Goal: Transaction & Acquisition: Purchase product/service

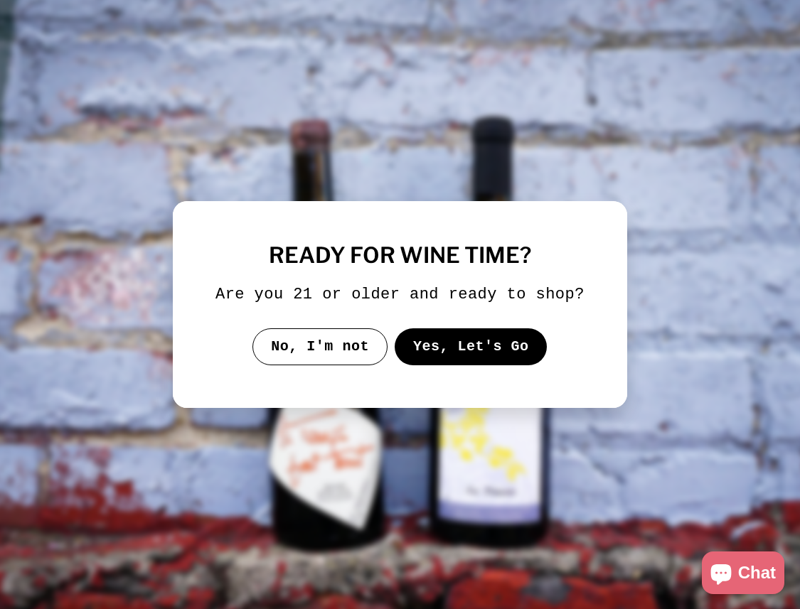
click at [483, 363] on button "Yes, Let's Go" at bounding box center [471, 346] width 153 height 37
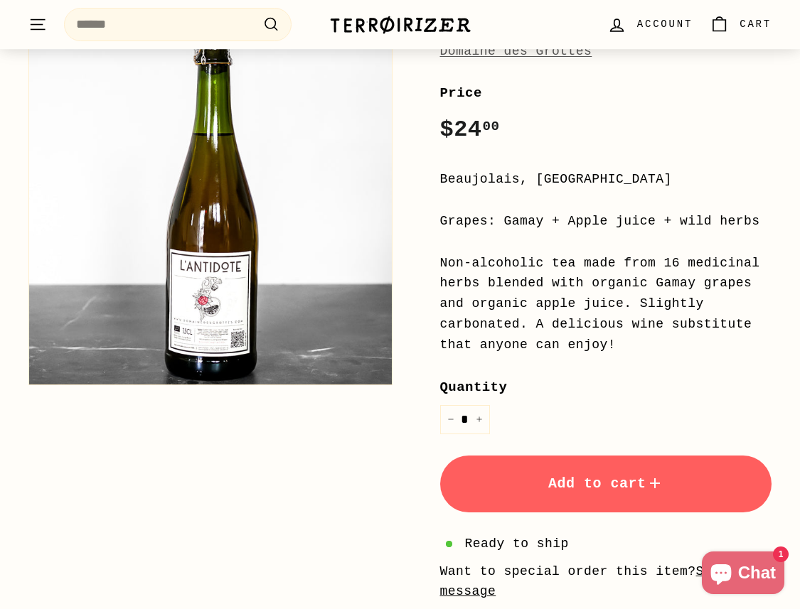
scroll to position [292, 0]
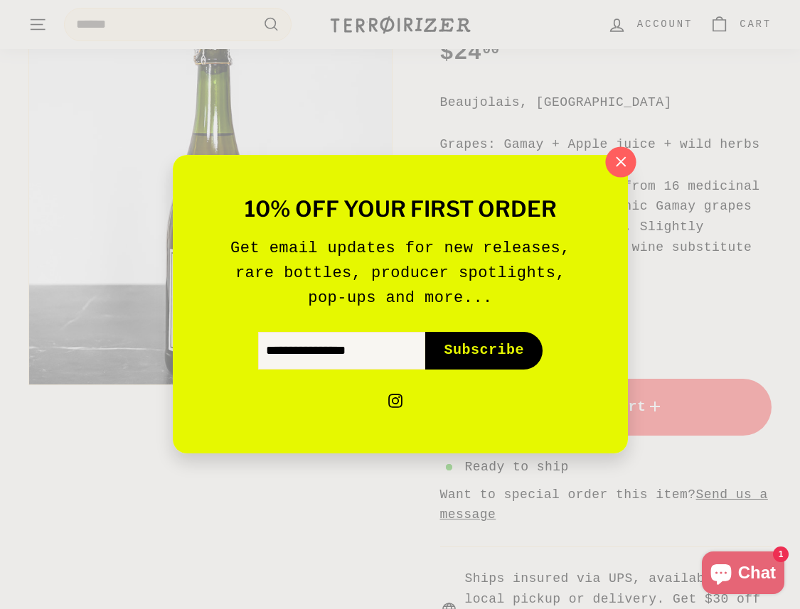
click at [619, 170] on icon "button" at bounding box center [619, 161] width 21 height 21
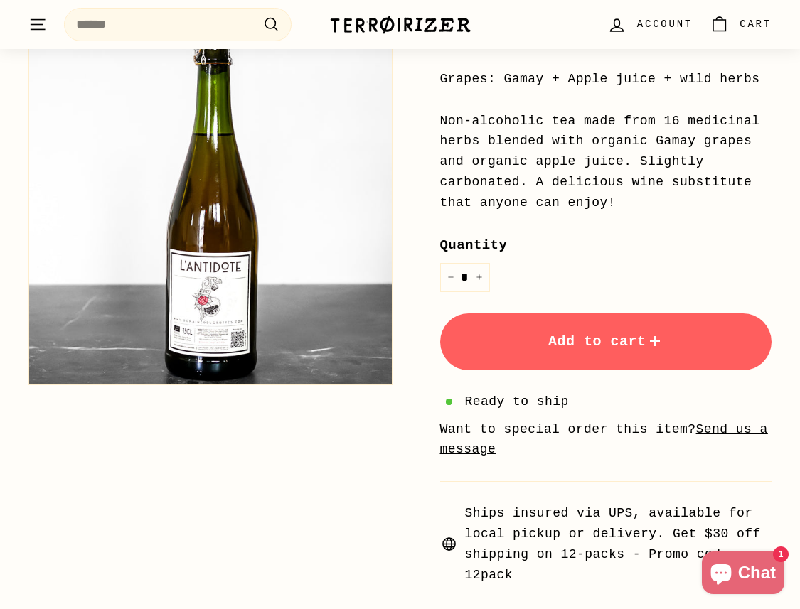
scroll to position [335, 0]
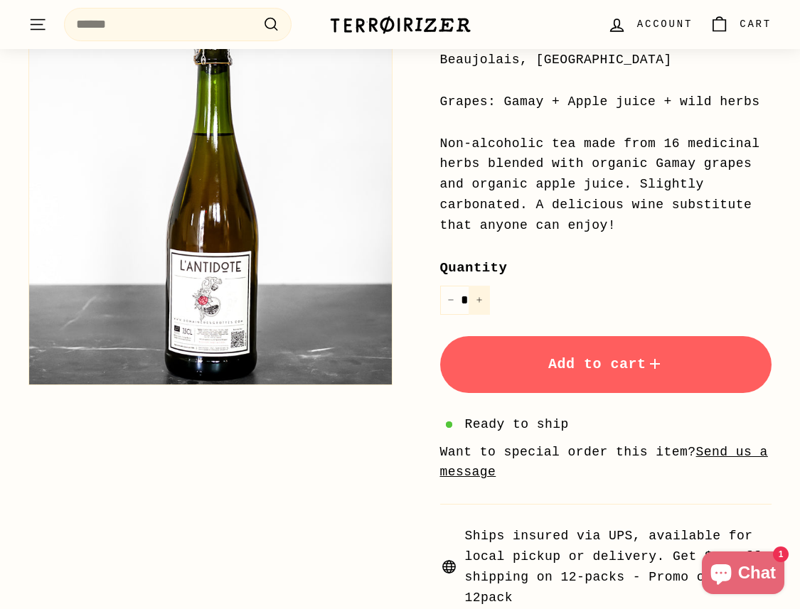
click at [481, 302] on icon "Increase item quantity by one" at bounding box center [479, 299] width 7 height 7
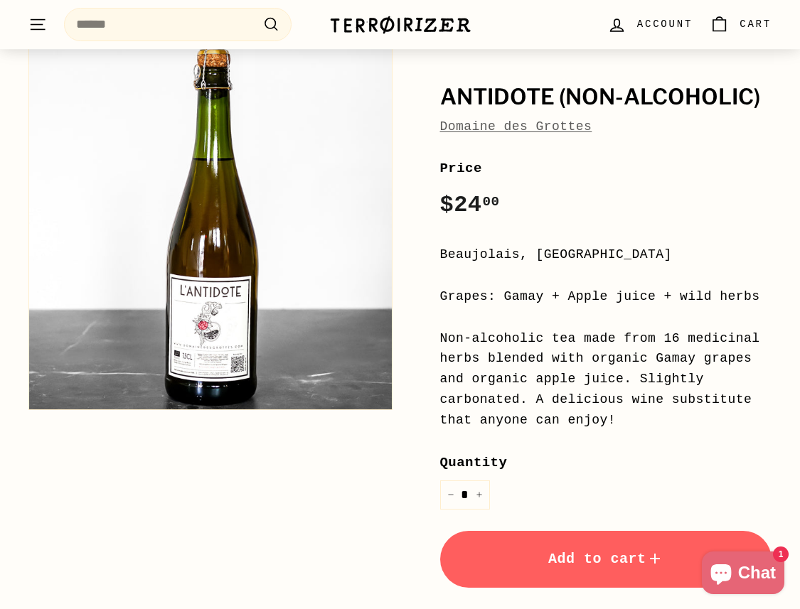
scroll to position [293, 0]
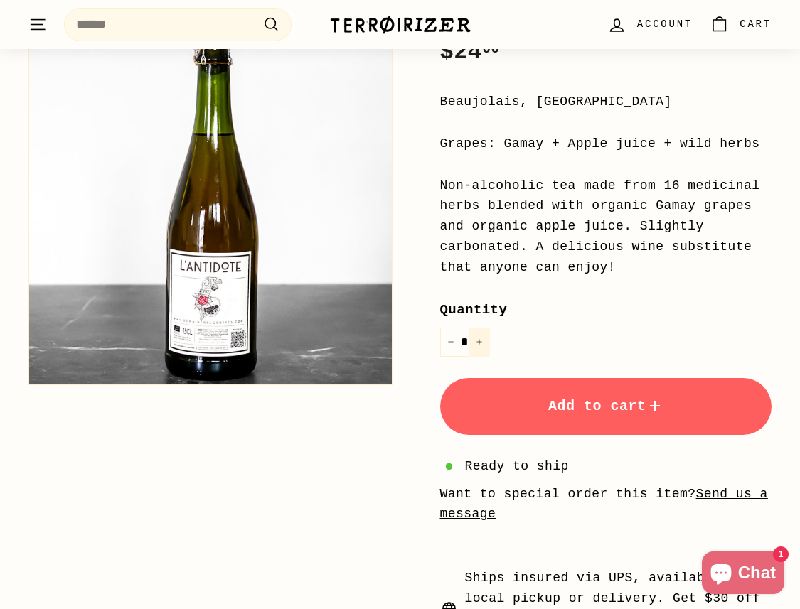
click at [476, 341] on icon "Increase item quantity by one" at bounding box center [479, 341] width 7 height 7
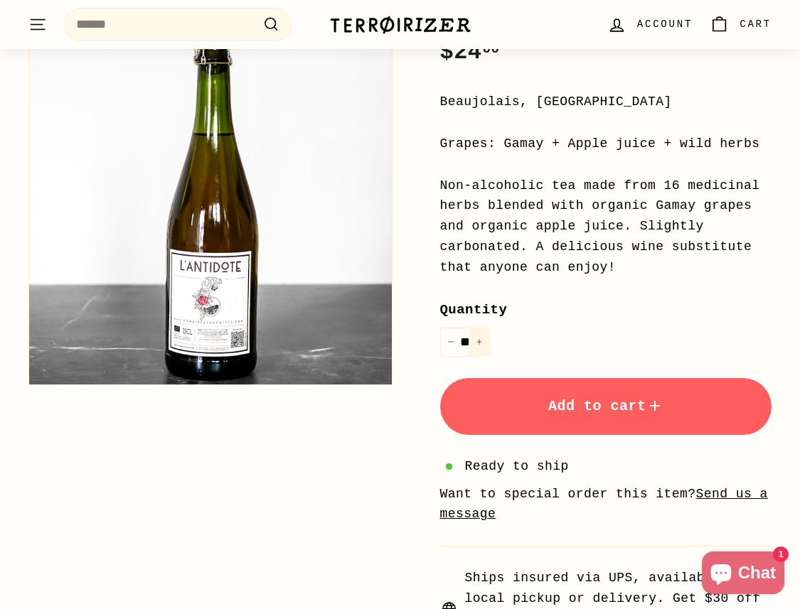
click at [476, 341] on icon "Increase item quantity by one" at bounding box center [479, 341] width 7 height 7
type input "**"
click at [548, 400] on span "Add to cart" at bounding box center [605, 406] width 115 height 16
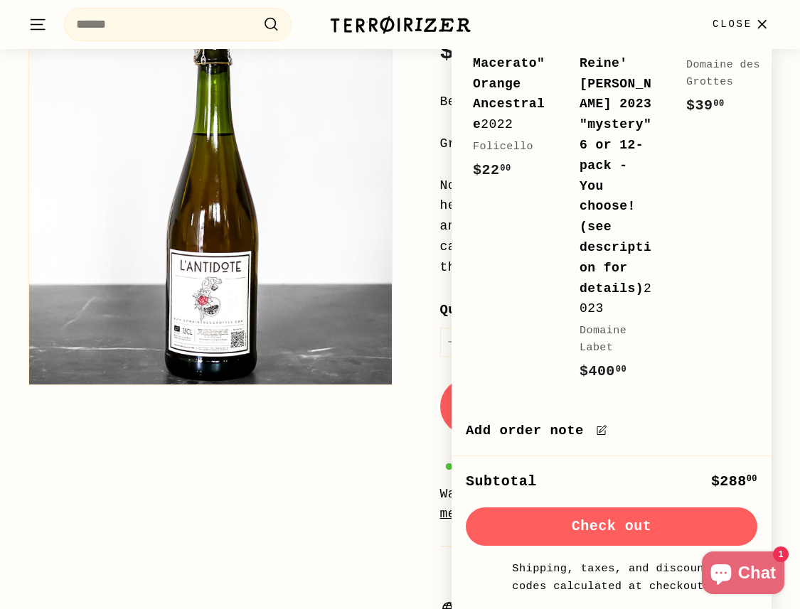
scroll to position [0, 0]
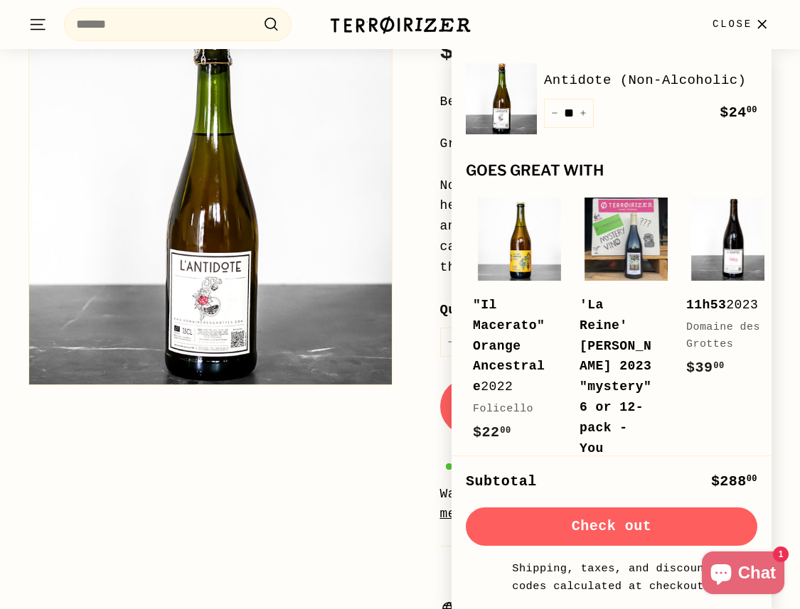
click at [762, 24] on icon "button" at bounding box center [762, 24] width 8 height 8
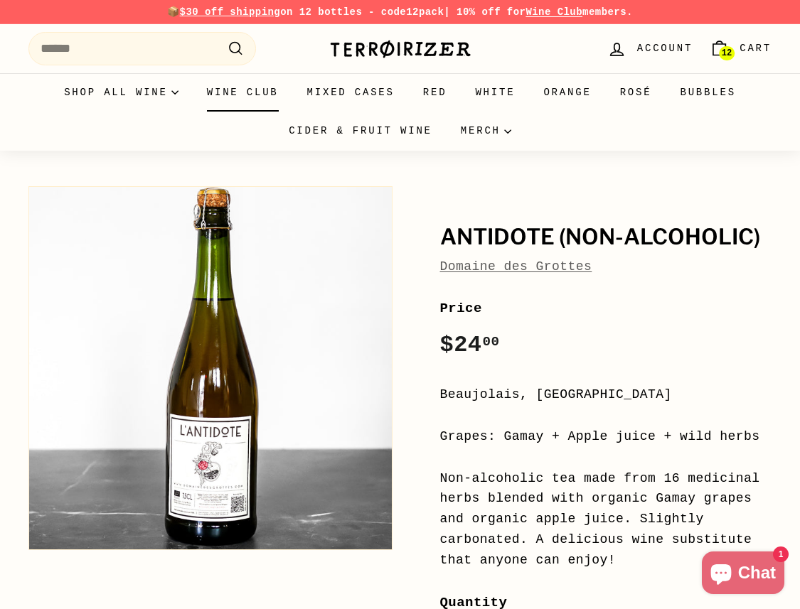
click at [220, 87] on link "Wine Club" at bounding box center [243, 92] width 100 height 38
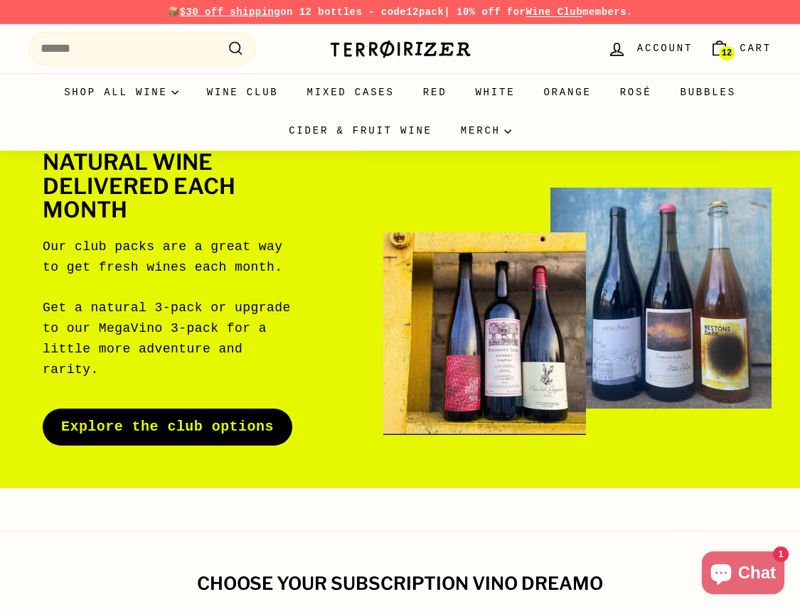
click at [181, 432] on link "Explore the club options" at bounding box center [168, 427] width 250 height 37
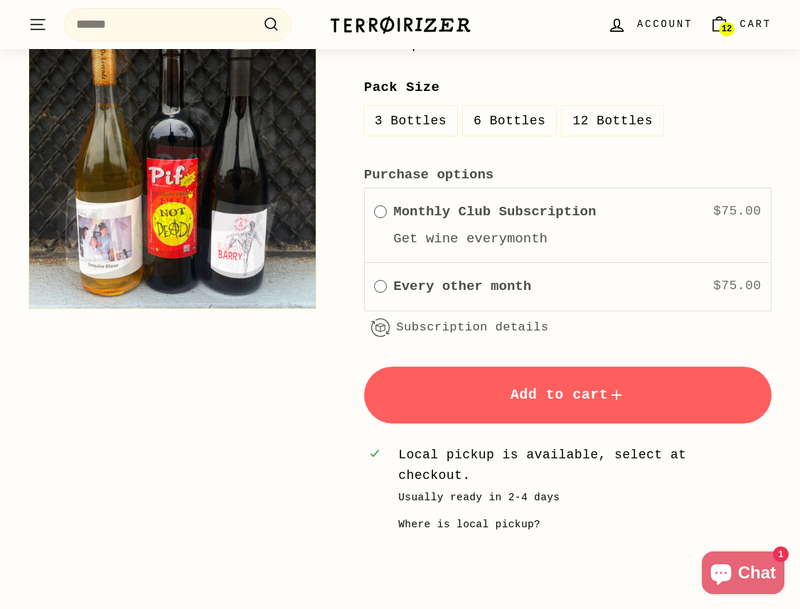
scroll to position [1578, 0]
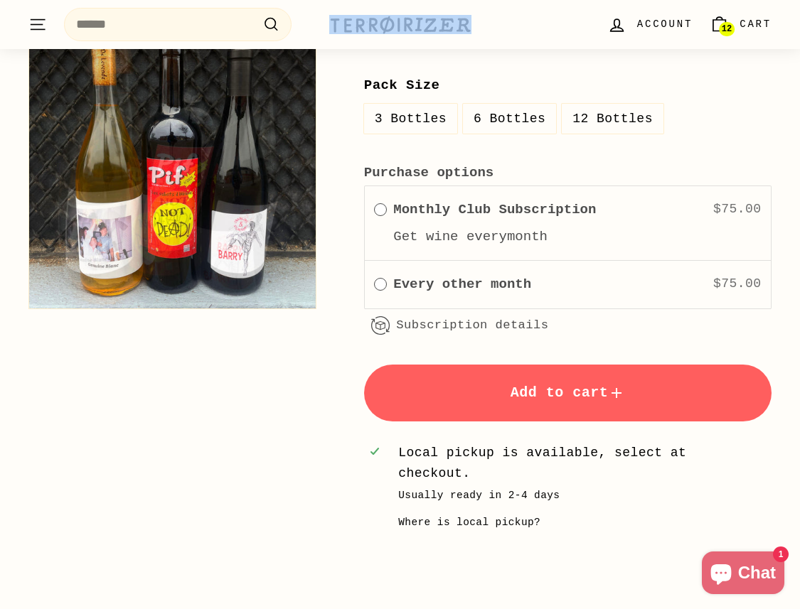
drag, startPoint x: 478, startPoint y: 28, endPoint x: 359, endPoint y: 28, distance: 119.4
click at [359, 28] on div ". . . Site navigation Search .cls-1{fill:none;stroke:#000;stroke-miterlimit:10;…" at bounding box center [399, 25] width 743 height 42
copy image-element
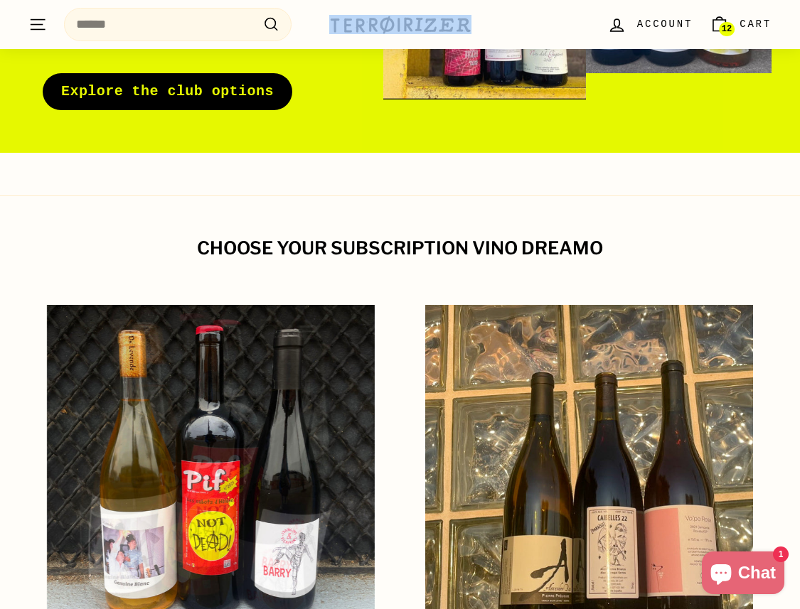
scroll to position [0, 0]
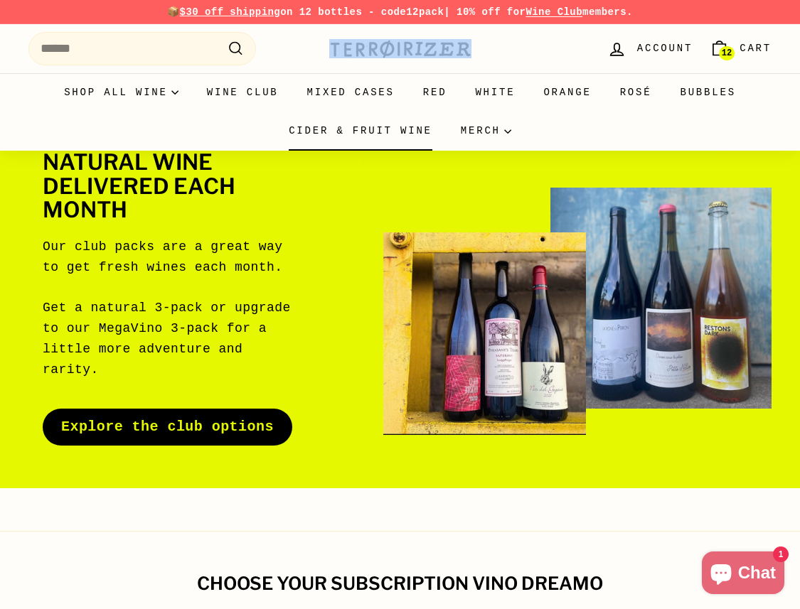
click at [398, 136] on link "Cider & Fruit Wine" at bounding box center [360, 131] width 172 height 38
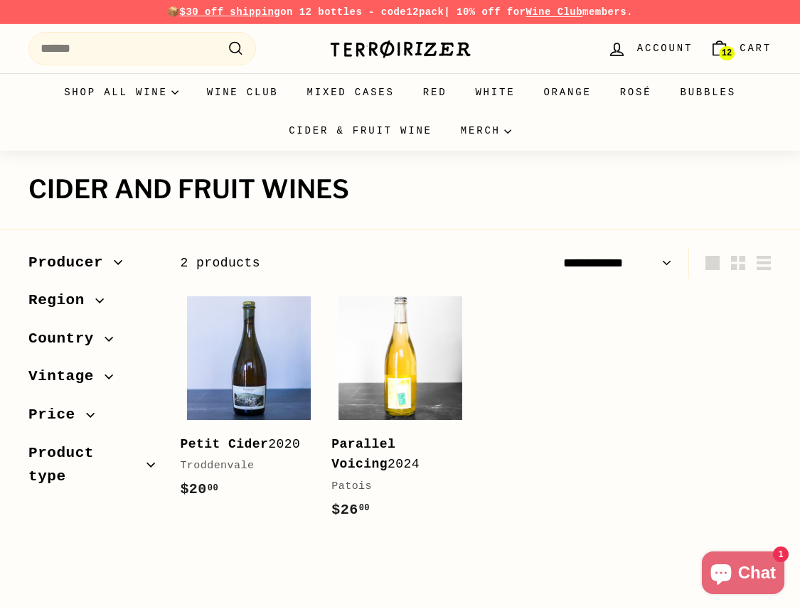
select select "**********"
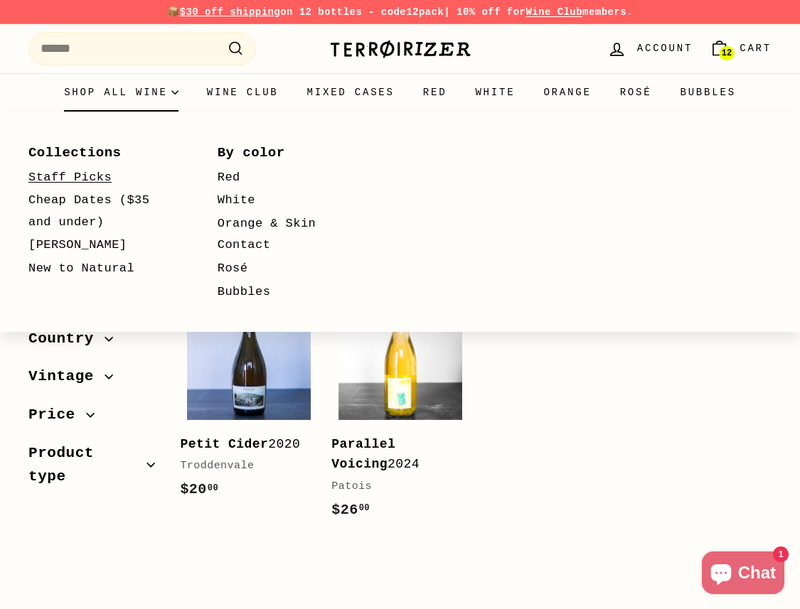
click at [79, 175] on link "Staff Picks" at bounding box center [102, 177] width 148 height 23
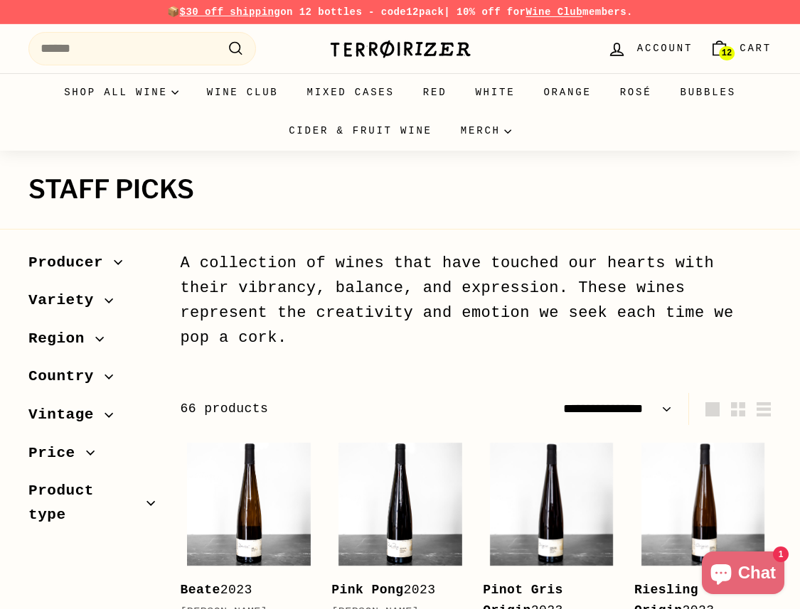
select select "**********"
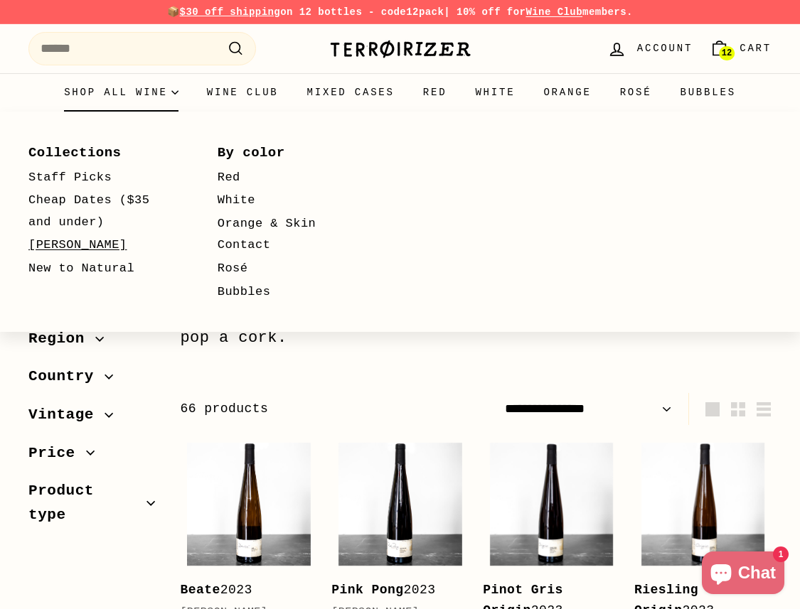
click at [78, 239] on link "[PERSON_NAME]" at bounding box center [102, 245] width 148 height 23
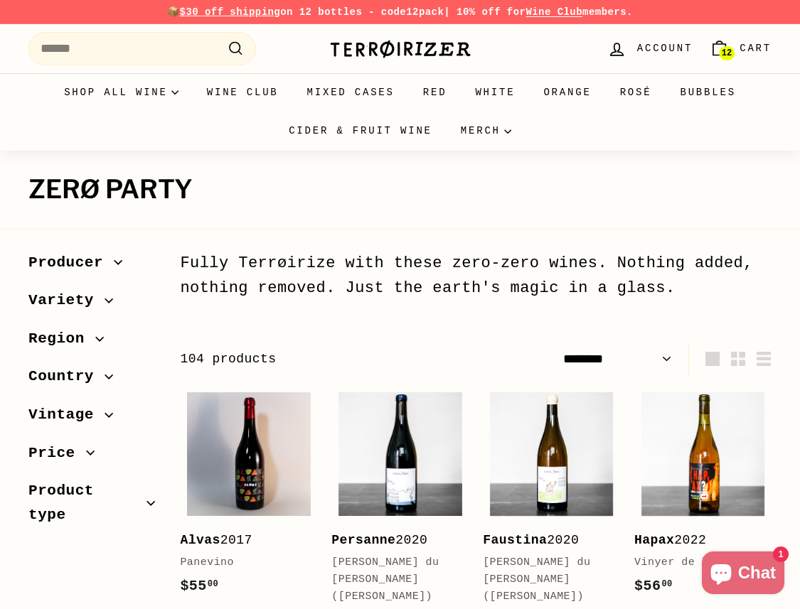
select select "******"
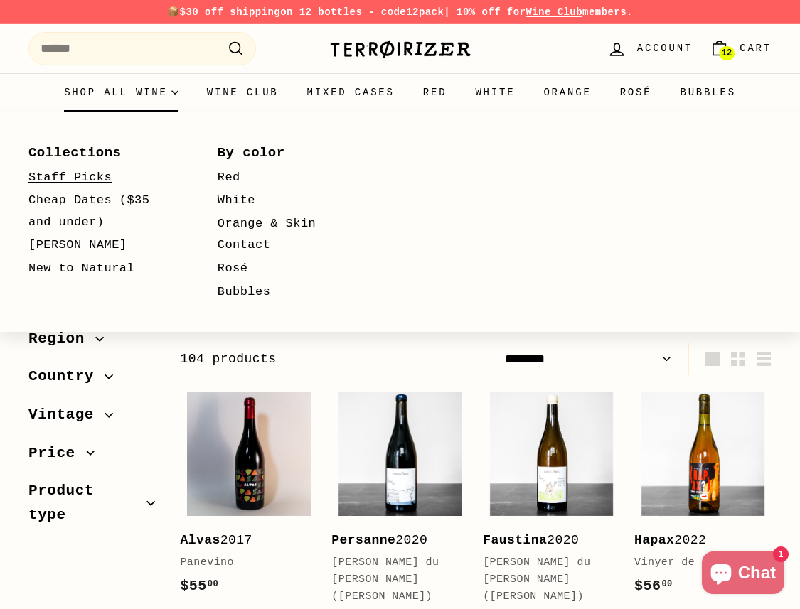
click at [110, 176] on link "Staff Picks" at bounding box center [102, 177] width 148 height 23
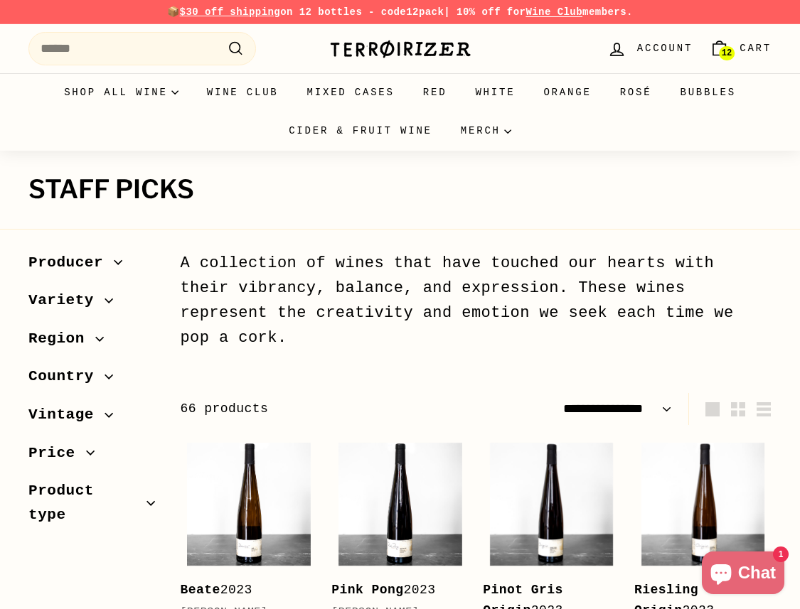
select select "**********"
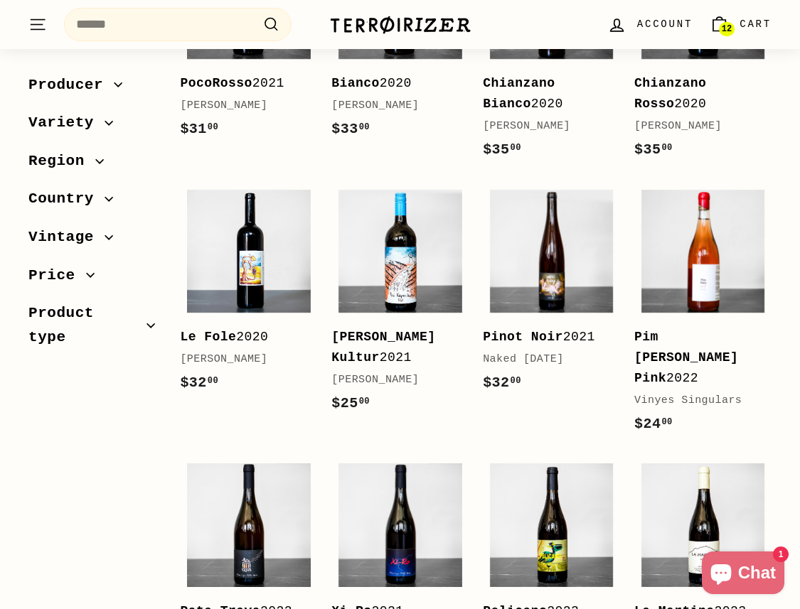
scroll to position [1561, 0]
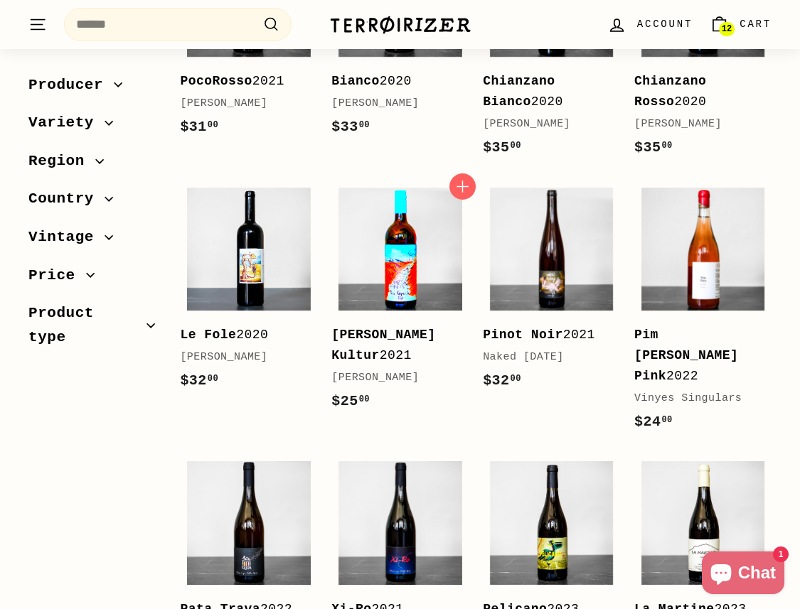
click at [400, 245] on img at bounding box center [400, 250] width 124 height 124
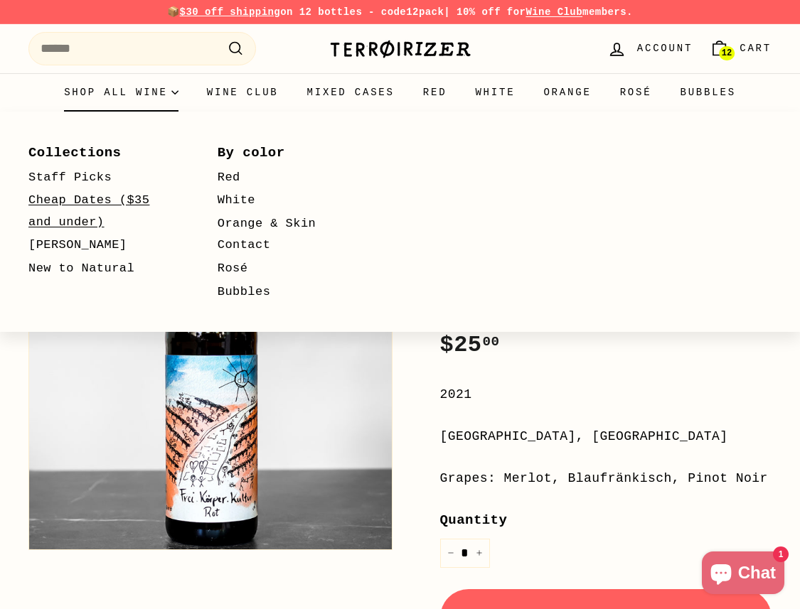
click at [100, 213] on link "Cheap Dates ($35 and under)" at bounding box center [102, 211] width 148 height 45
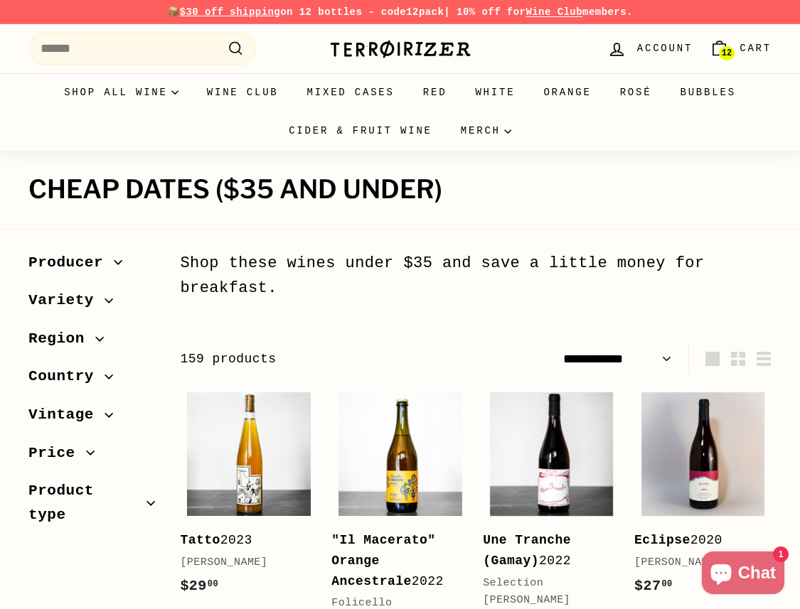
select select "**********"
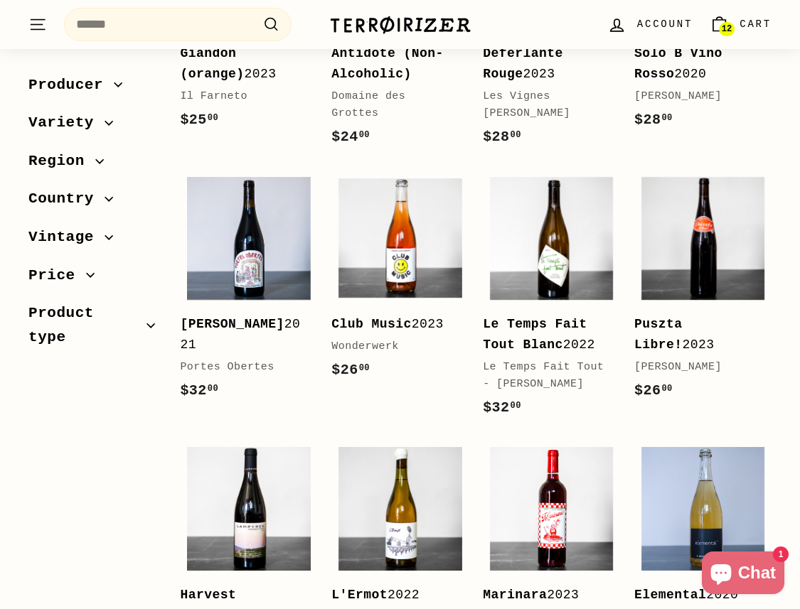
scroll to position [1381, 0]
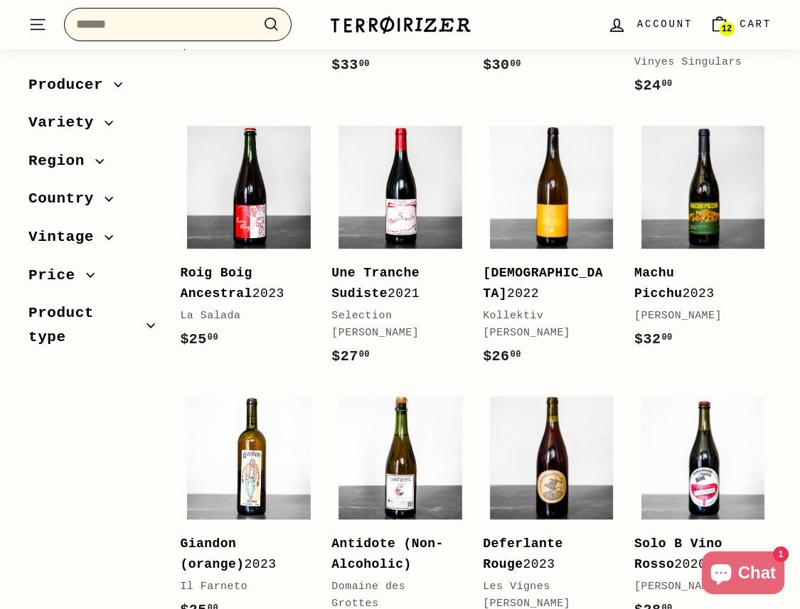
click at [154, 9] on input "Search" at bounding box center [177, 24] width 227 height 33
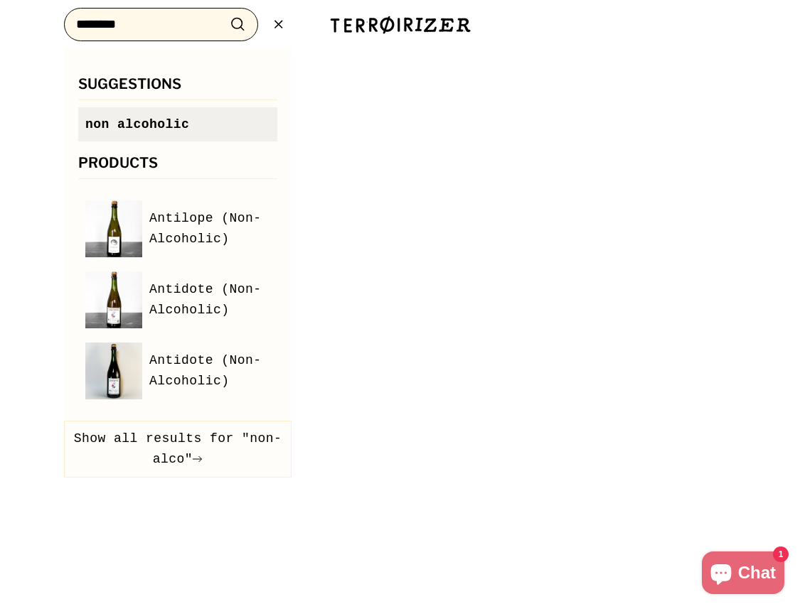
type input "********"
click at [134, 120] on span "non alcoholic" at bounding box center [137, 124] width 104 height 14
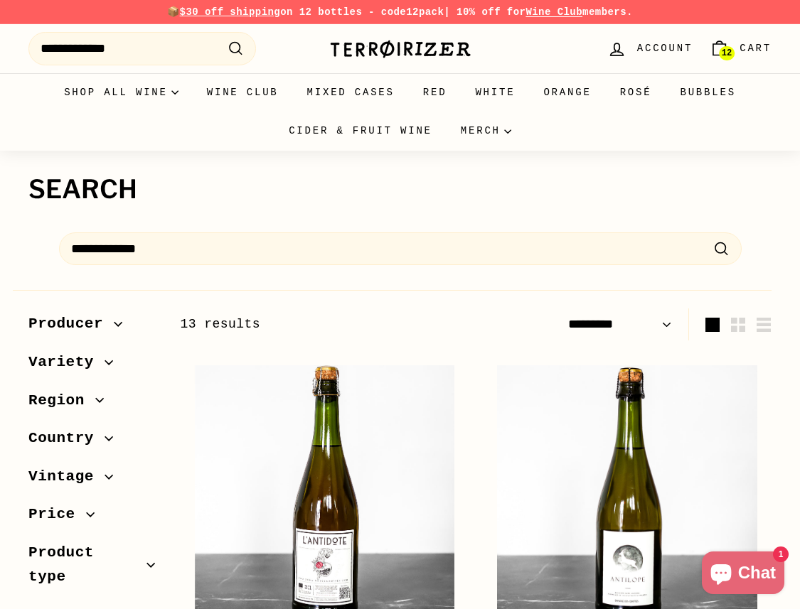
select select "*********"
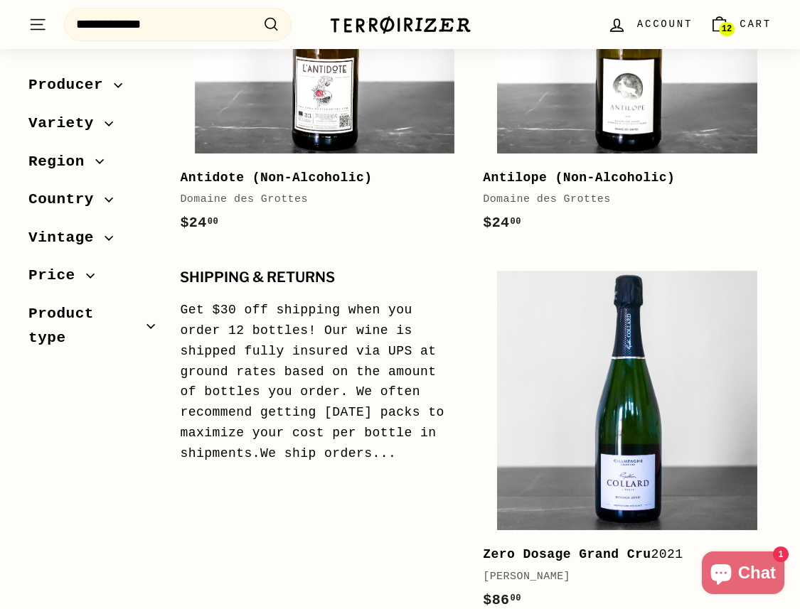
scroll to position [385, 0]
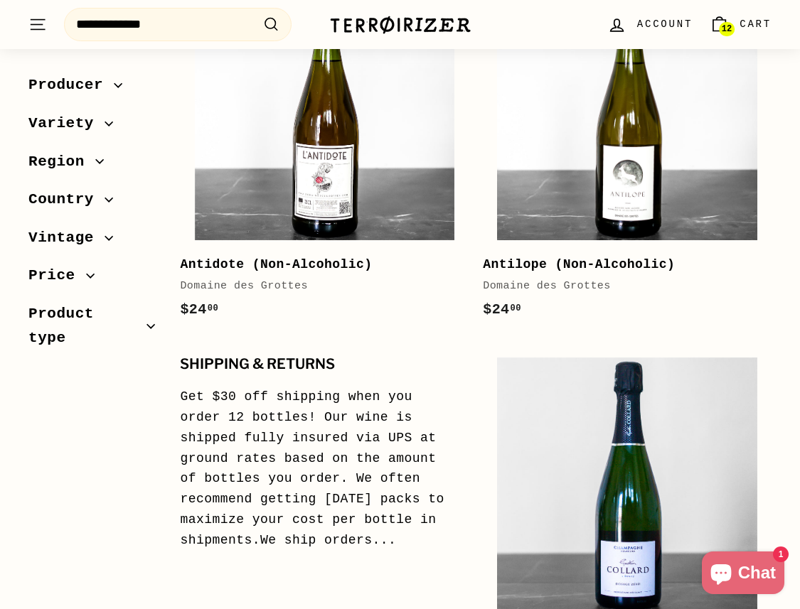
click at [581, 269] on b "Antilope (Non-Alcoholic)" at bounding box center [579, 264] width 192 height 14
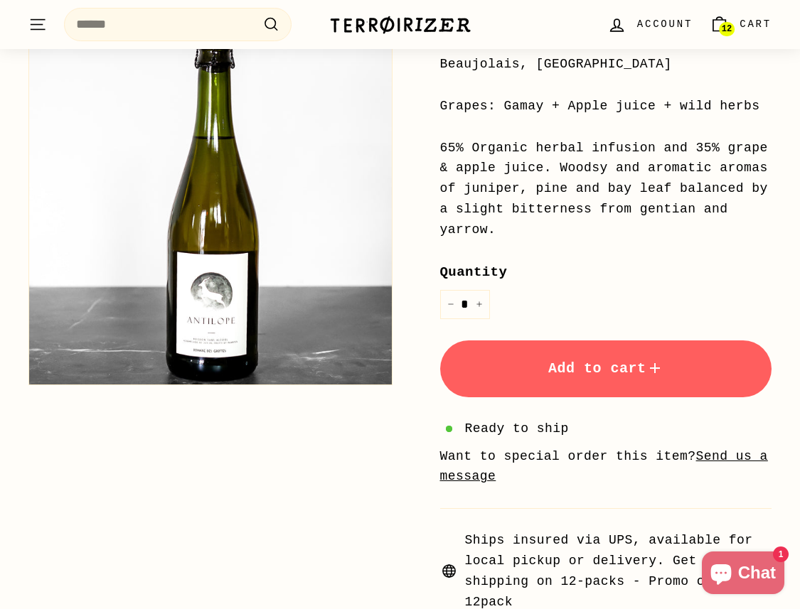
scroll to position [336, 0]
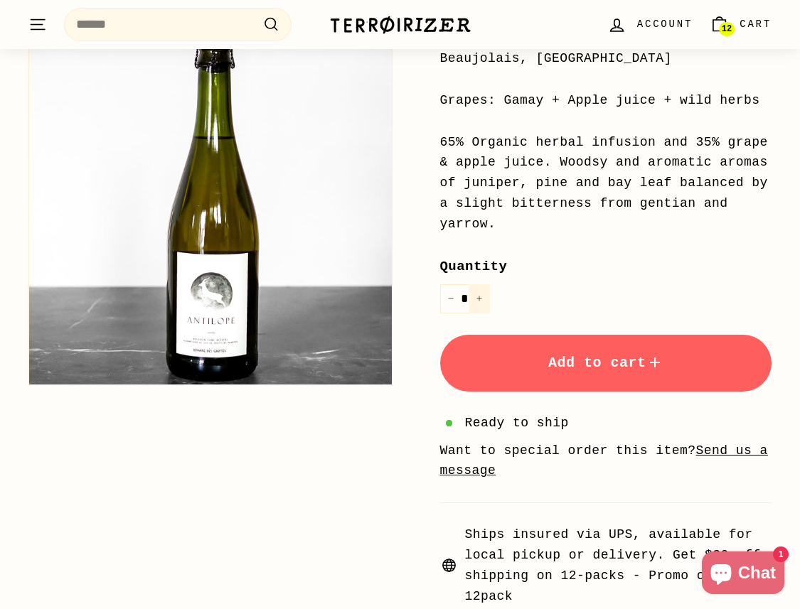
click at [477, 301] on icon "Increase item quantity by one" at bounding box center [479, 298] width 7 height 7
type input "*"
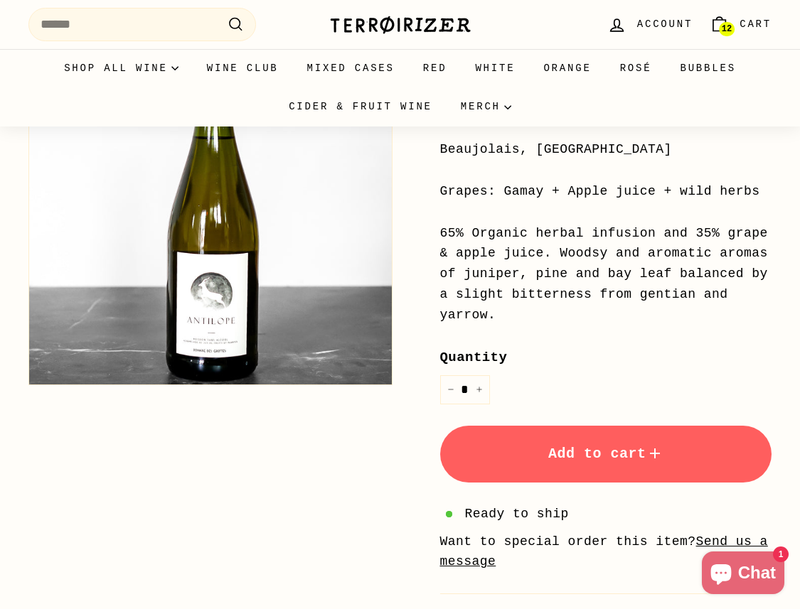
scroll to position [397, 0]
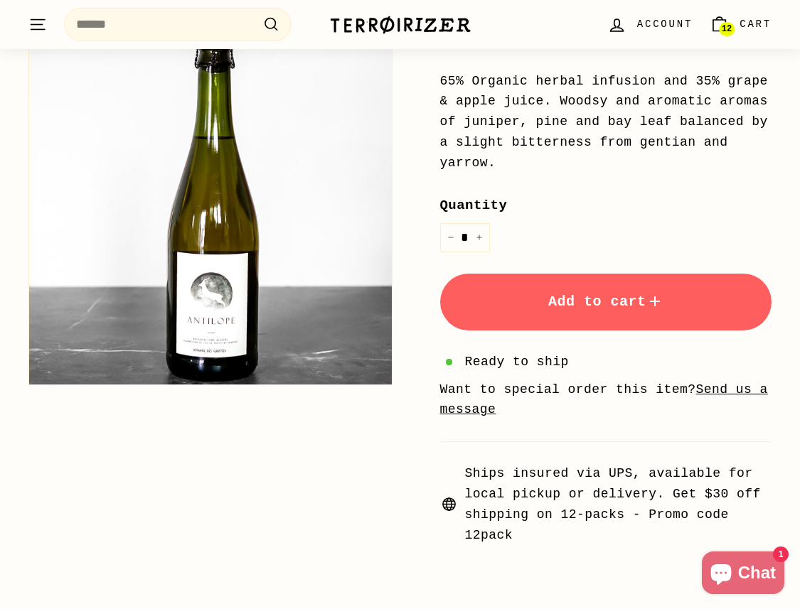
click at [519, 291] on button "Add to cart" at bounding box center [606, 302] width 332 height 57
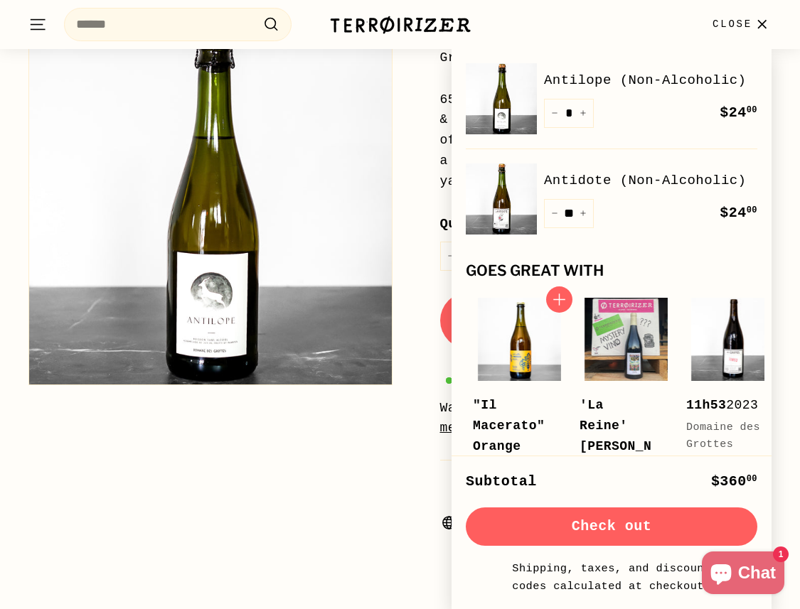
scroll to position [375, 0]
click at [409, 172] on div "Antilope (Non-Alcoholic) Domaine des Grottes Price Regular price $24 00 $24.00 …" at bounding box center [590, 185] width 364 height 763
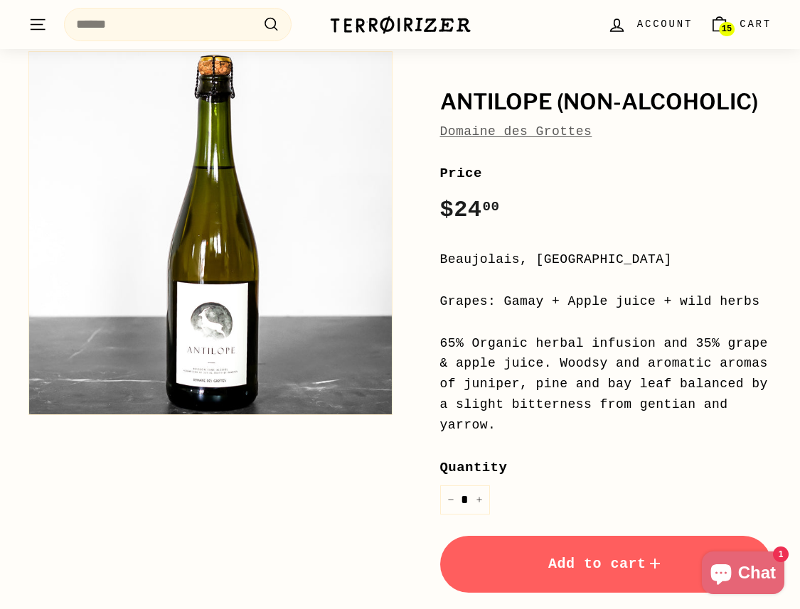
scroll to position [0, 0]
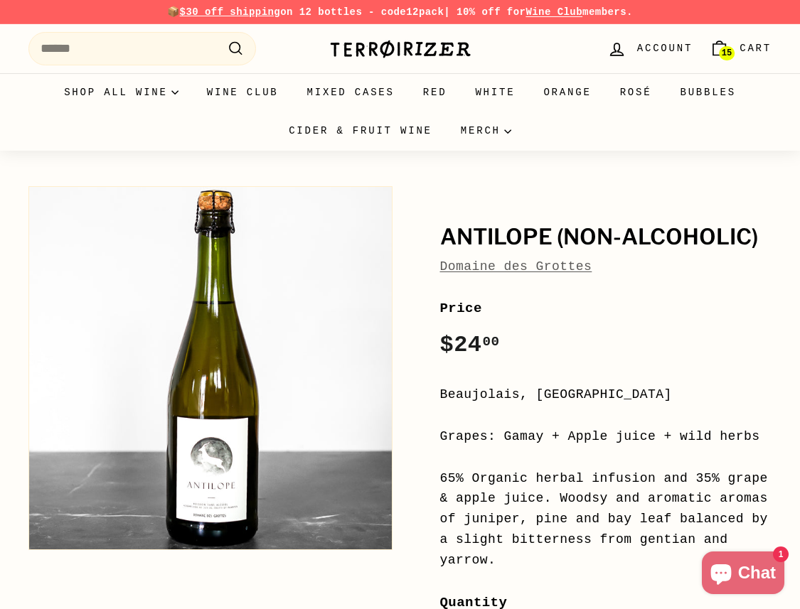
click at [474, 270] on link "Domaine des Grottes" at bounding box center [516, 266] width 152 height 14
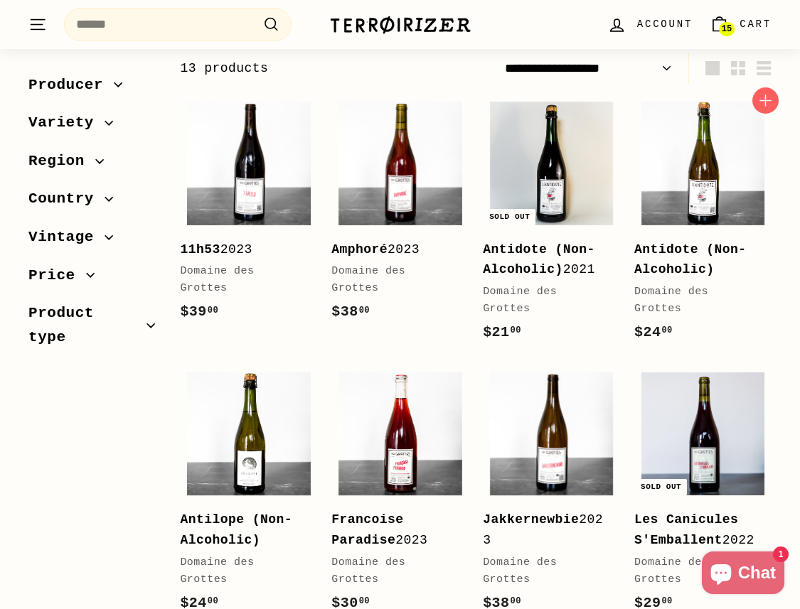
scroll to position [207, 0]
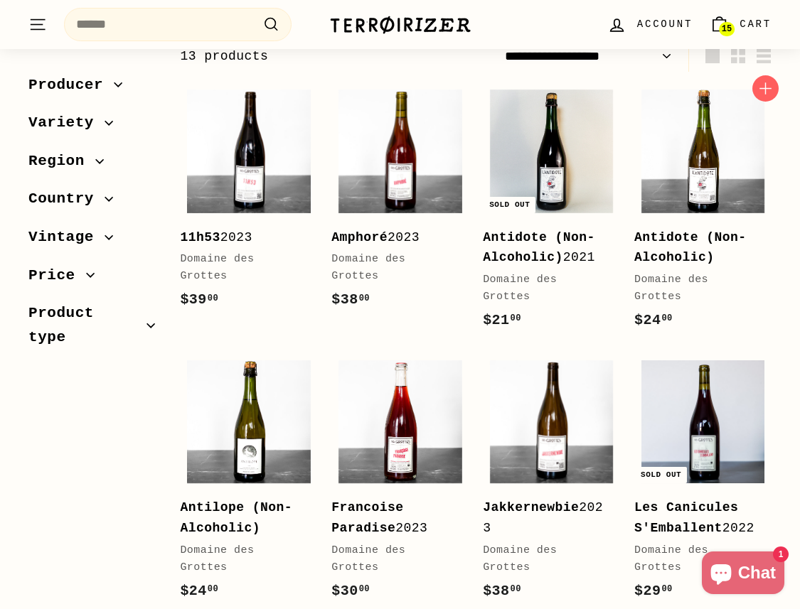
click at [672, 237] on b "Antidote (Non-Alcoholic)" at bounding box center [690, 247] width 112 height 35
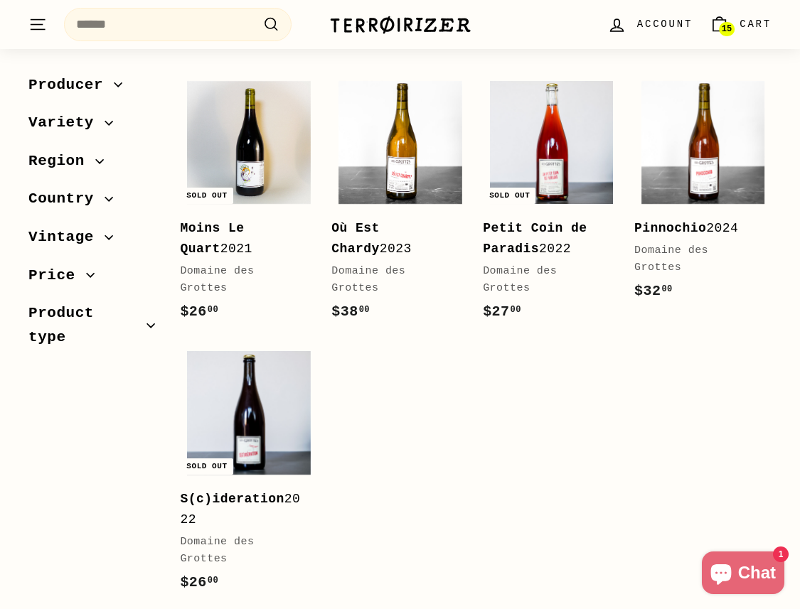
scroll to position [758, 0]
click at [727, 26] on span "15" at bounding box center [727, 29] width 10 height 10
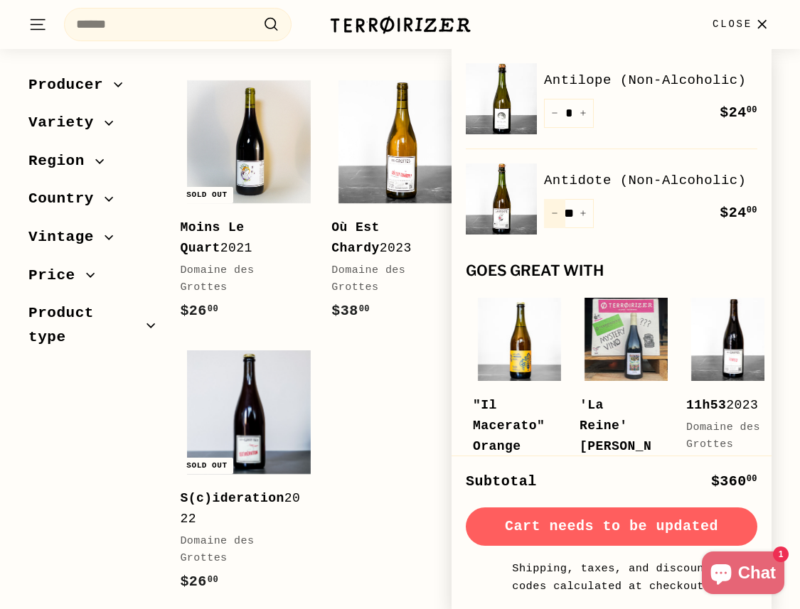
click at [554, 212] on icon "Reduce item quantity by one" at bounding box center [554, 213] width 7 height 7
type input "**"
click at [554, 212] on div "Quantity ** − + Remove" at bounding box center [569, 213] width 50 height 29
click at [556, 215] on icon "Reduce item quantity by one" at bounding box center [554, 213] width 7 height 7
type input "**"
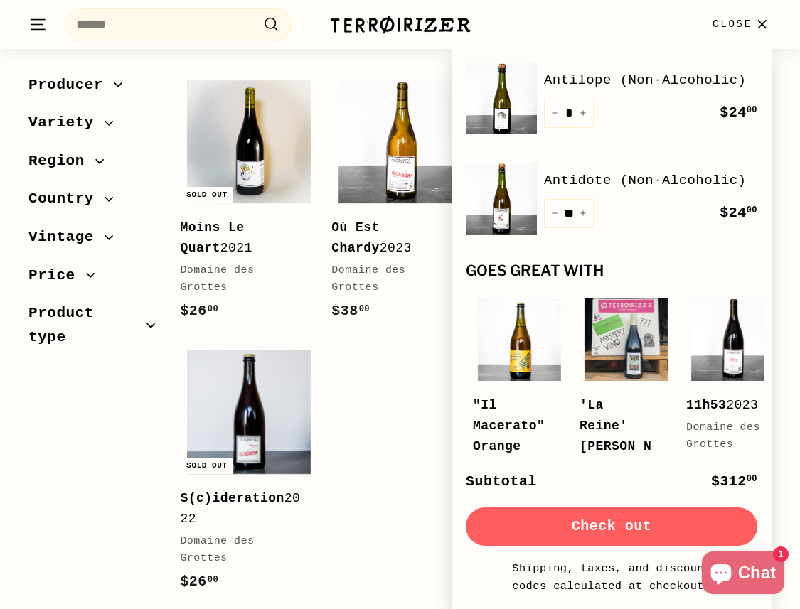
click at [556, 215] on icon "Reduce item quantity by one" at bounding box center [554, 213] width 7 height 7
type input "*"
click at [602, 524] on button "Check out" at bounding box center [611, 527] width 291 height 38
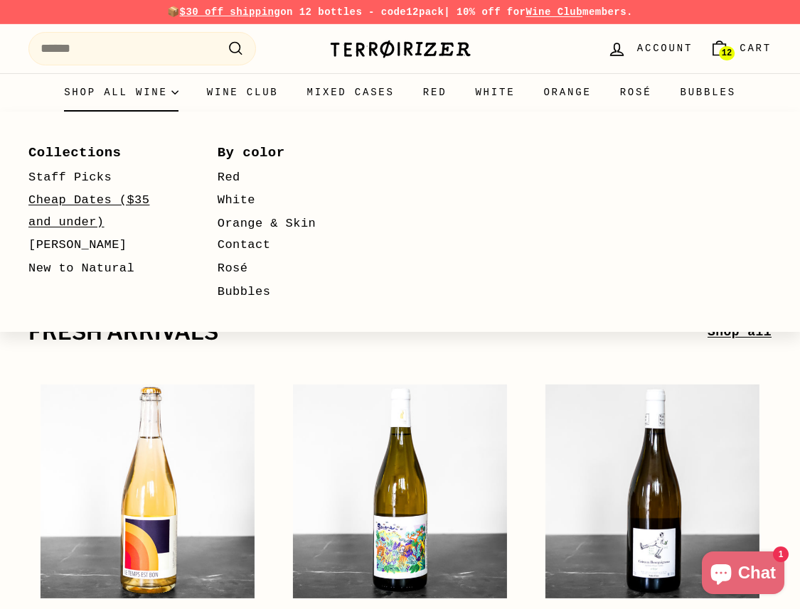
click at [73, 205] on link "Cheap Dates ($35 and under)" at bounding box center [102, 211] width 148 height 45
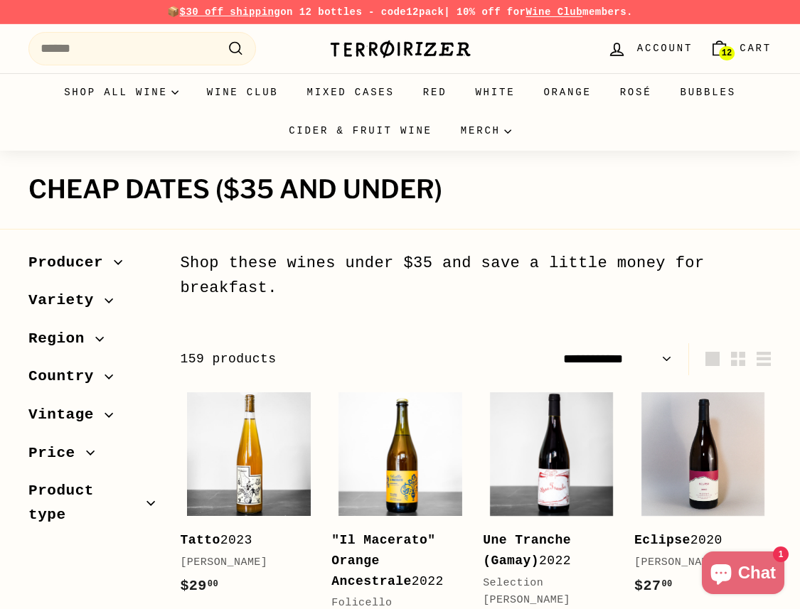
select select "**********"
click at [734, 45] on link "12 Cart" at bounding box center [740, 49] width 79 height 42
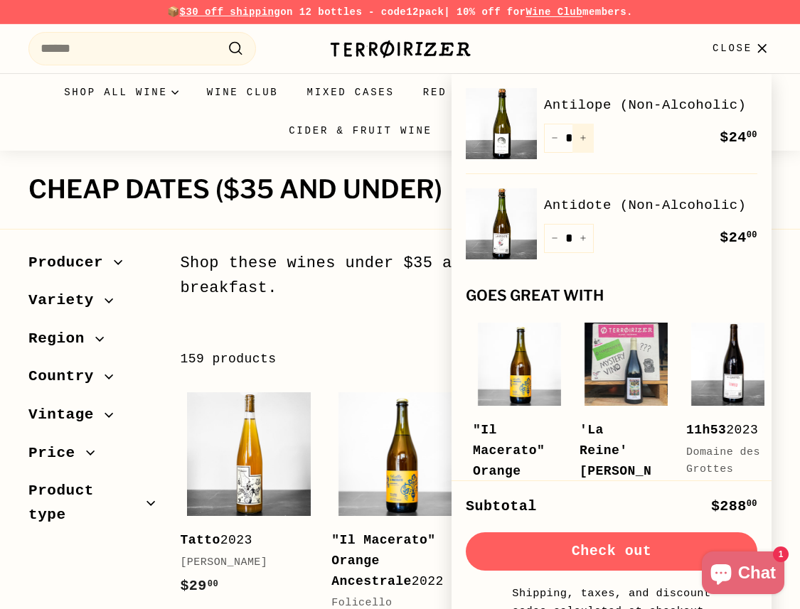
click at [584, 136] on icon "Increase item quantity by one" at bounding box center [582, 137] width 7 height 7
type input "*"
click at [584, 136] on div "Quantity * − + Remove" at bounding box center [569, 138] width 50 height 29
click at [584, 136] on icon "Increase item quantity by one" at bounding box center [582, 137] width 7 height 7
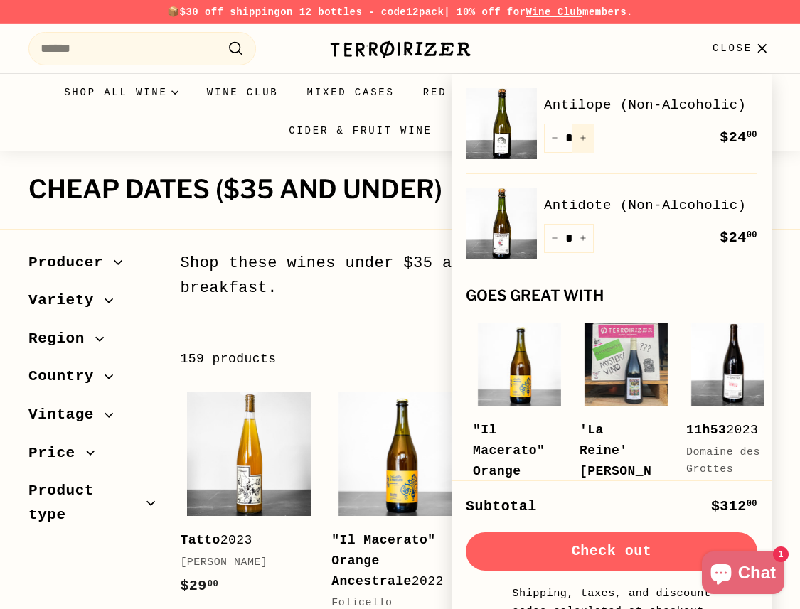
type input "*"
click at [584, 136] on div "Quantity * − + Remove" at bounding box center [569, 138] width 50 height 29
click at [584, 136] on icon "Increase item quantity by one" at bounding box center [582, 137] width 7 height 7
type input "*"
click at [547, 242] on button "−" at bounding box center [554, 238] width 21 height 29
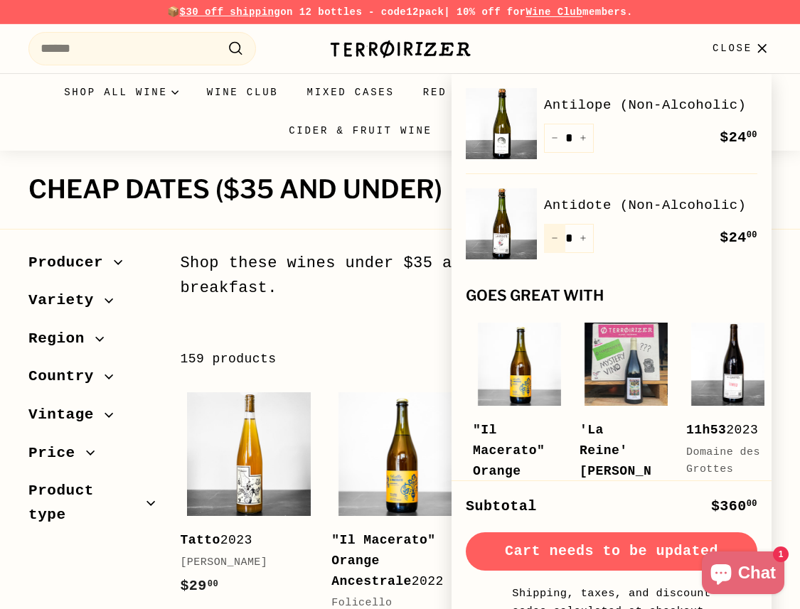
type input "*"
click at [547, 242] on div "Quantity * − + Remove" at bounding box center [569, 238] width 50 height 29
click at [550, 242] on button "−" at bounding box center [554, 238] width 21 height 29
type input "*"
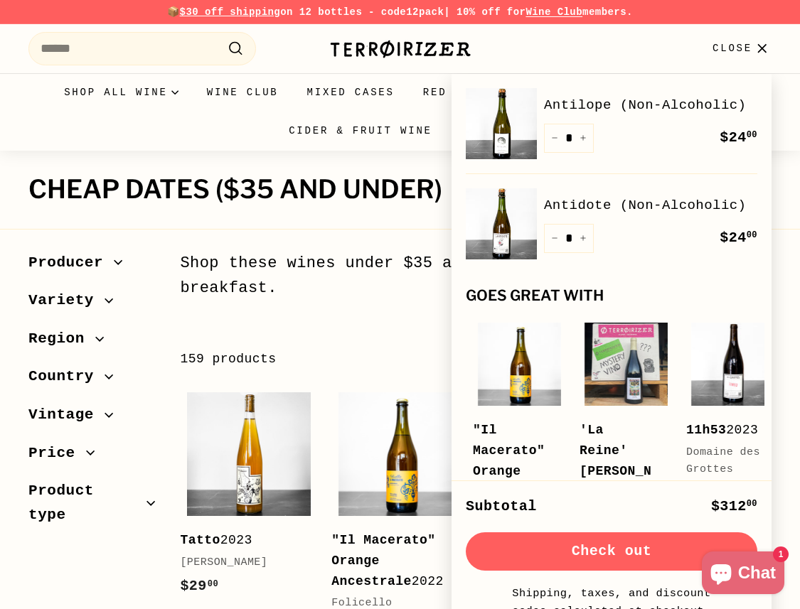
click at [550, 242] on button "−" at bounding box center [554, 238] width 21 height 29
type input "*"
click at [608, 547] on button "Check out" at bounding box center [611, 551] width 291 height 38
click at [583, 136] on icon "Increase item quantity by one" at bounding box center [582, 137] width 7 height 7
type input "*"
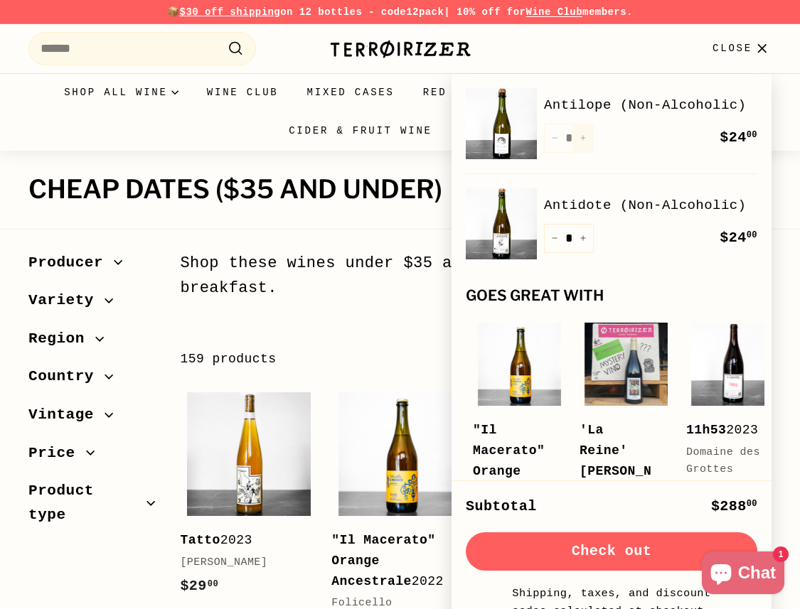
click at [583, 136] on div "Quantity * − + Remove" at bounding box center [569, 138] width 50 height 29
click at [585, 243] on button "+" at bounding box center [582, 238] width 21 height 29
type input "*"
click at [584, 136] on div "Quantity * − + Remove" at bounding box center [569, 138] width 50 height 29
click at [618, 159] on div "Antilope (Non-Alcoholic) Quantity * − + Remove $24 00 $24.00" at bounding box center [611, 131] width 291 height 86
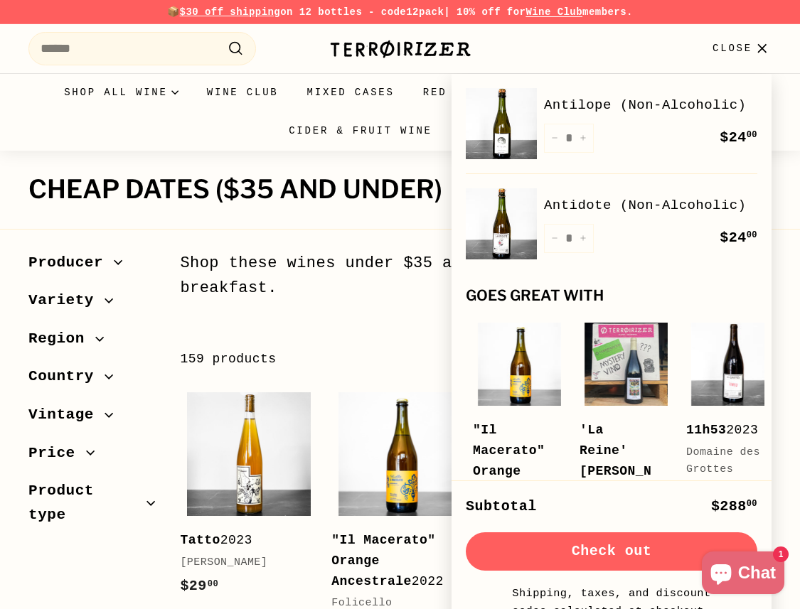
click at [618, 159] on div "Antilope (Non-Alcoholic) Quantity * − + Remove $24 00 $24.00" at bounding box center [611, 131] width 291 height 86
click at [586, 139] on div "Quantity * − + Remove" at bounding box center [569, 138] width 50 height 29
click at [588, 225] on div "Quantity * − + Remove" at bounding box center [569, 238] width 50 height 29
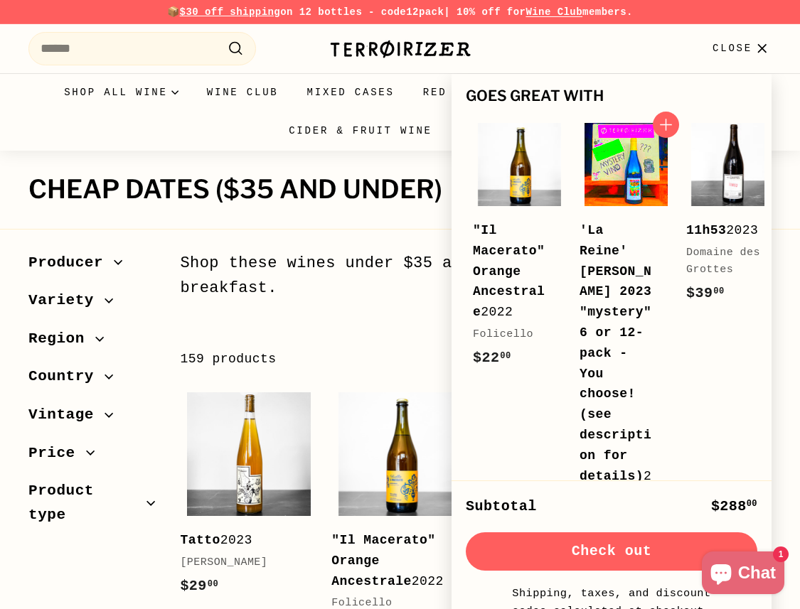
scroll to position [168, 0]
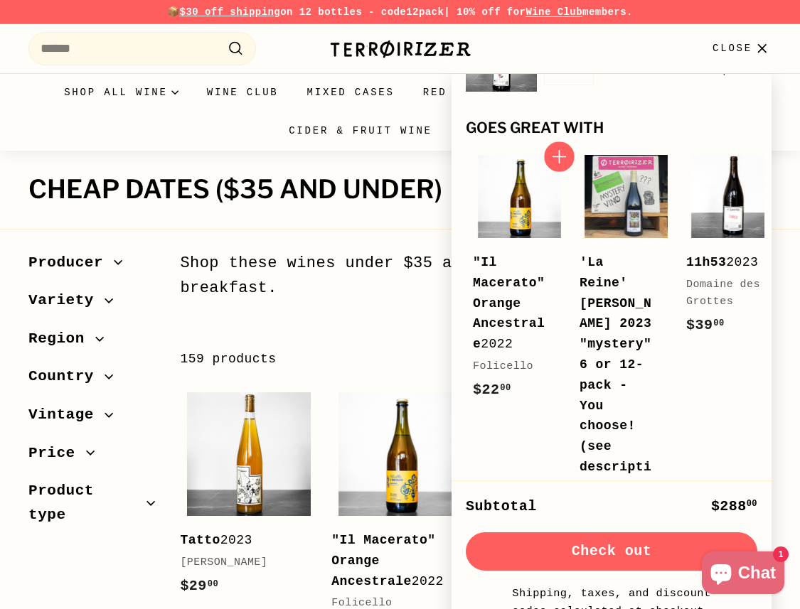
click at [563, 151] on icon "button" at bounding box center [559, 156] width 18 height 18
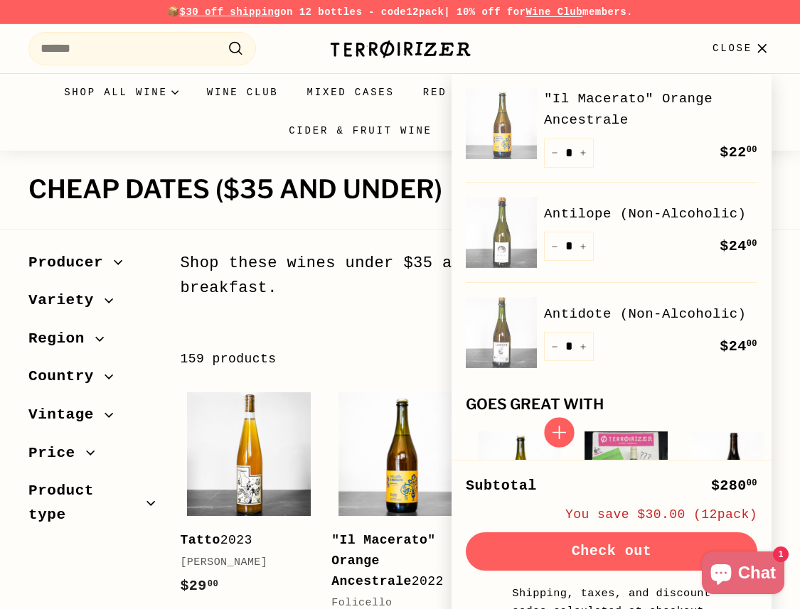
scroll to position [0, 0]
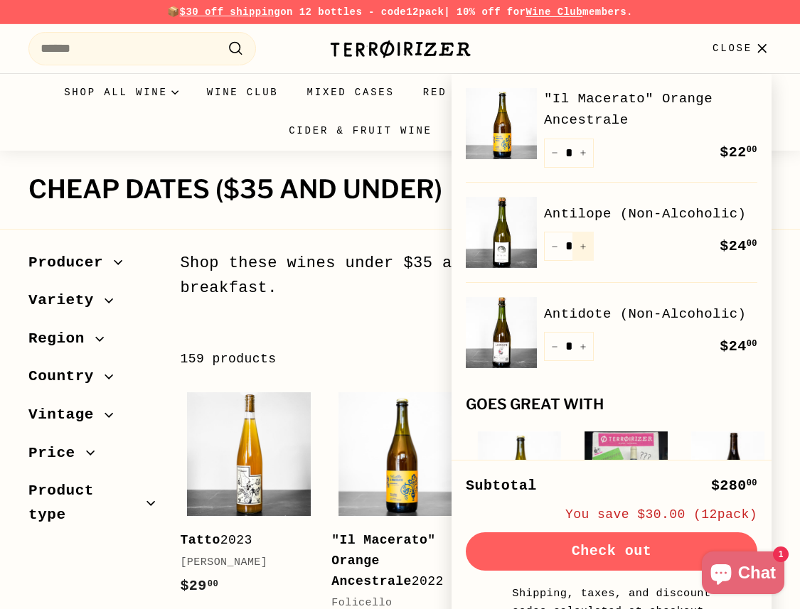
click at [583, 242] on button "+" at bounding box center [582, 246] width 21 height 29
type input "*"
click at [586, 345] on icon "Increase item quantity by one" at bounding box center [582, 346] width 7 height 7
type input "*"
click at [585, 153] on icon "Increase item quantity by one" at bounding box center [582, 152] width 7 height 7
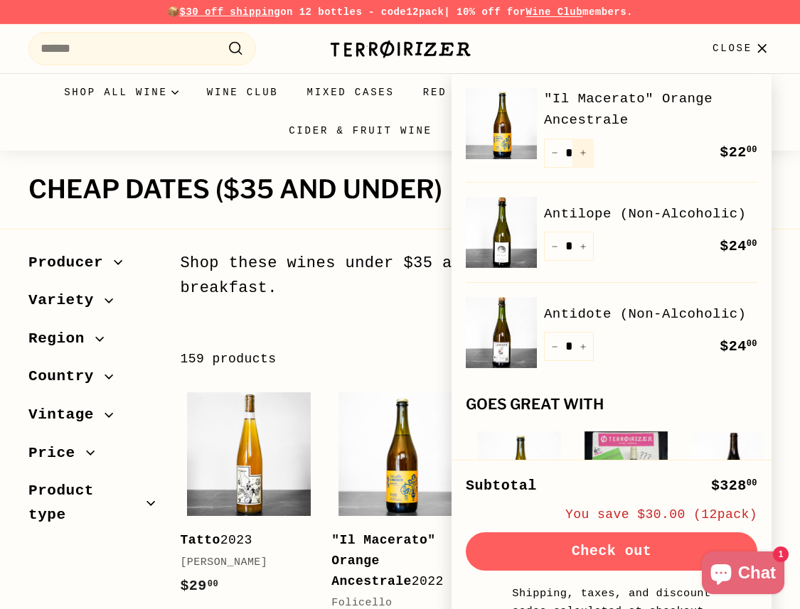
type input "*"
click at [585, 153] on icon "Increase item quantity by one" at bounding box center [582, 152] width 7 height 7
type input "*"
click at [554, 247] on icon "Reduce item quantity by one" at bounding box center [554, 246] width 7 height 7
type input "*"
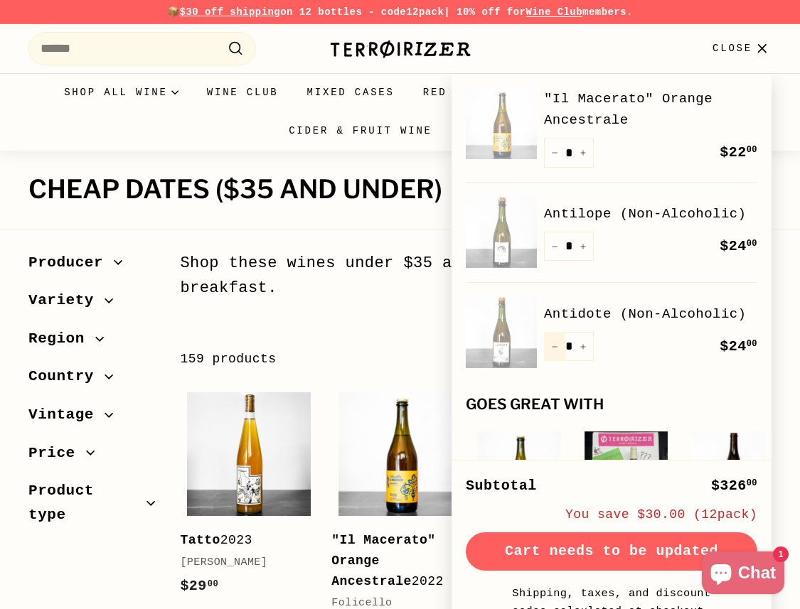
click at [552, 345] on icon "Reduce item quantity by one" at bounding box center [554, 346] width 7 height 7
type input "*"
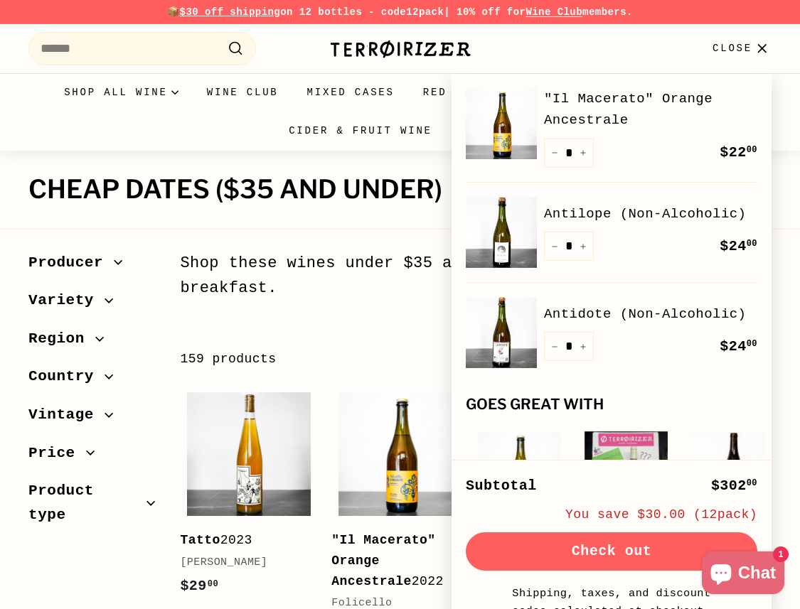
click at [582, 550] on button "Check out" at bounding box center [611, 551] width 291 height 38
